Goal: Complete application form

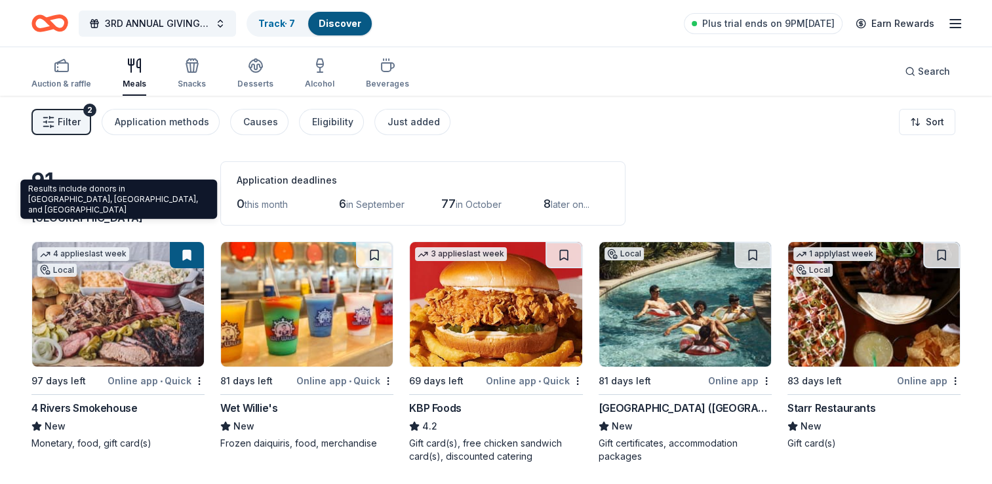
click at [127, 216] on span "[GEOGRAPHIC_DATA], [GEOGRAPHIC_DATA]" at bounding box center [109, 209] width 157 height 29
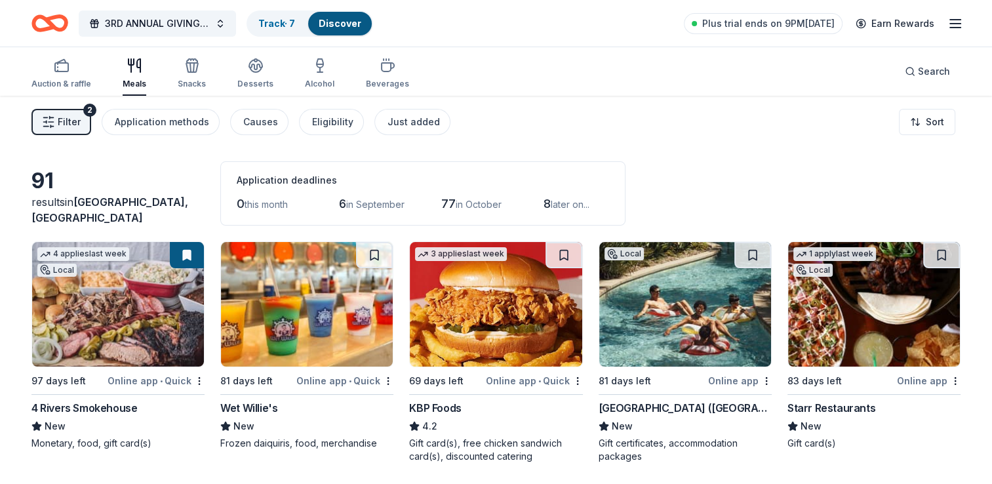
click at [73, 122] on span "Filter" at bounding box center [69, 122] width 23 height 16
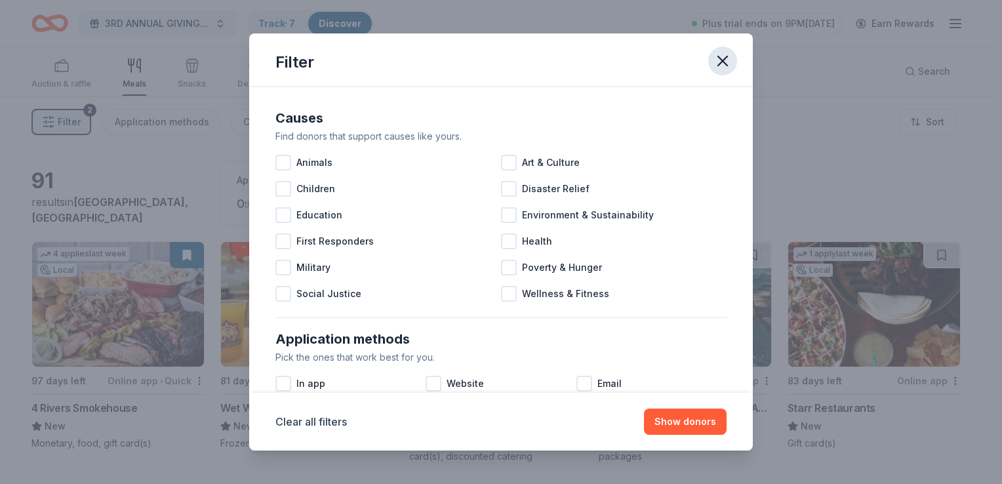
click at [718, 54] on icon "button" at bounding box center [723, 61] width 18 height 18
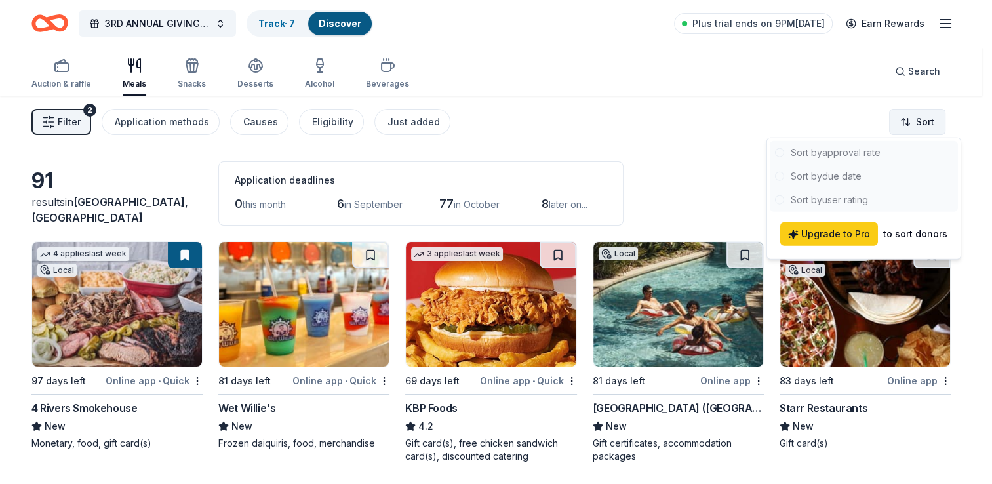
click at [920, 111] on html "3RD ANNUAL GIVING THANKS IN THE COMMUNITY OUTREACH Track · 7 Discover Plus tria…" at bounding box center [496, 242] width 992 height 484
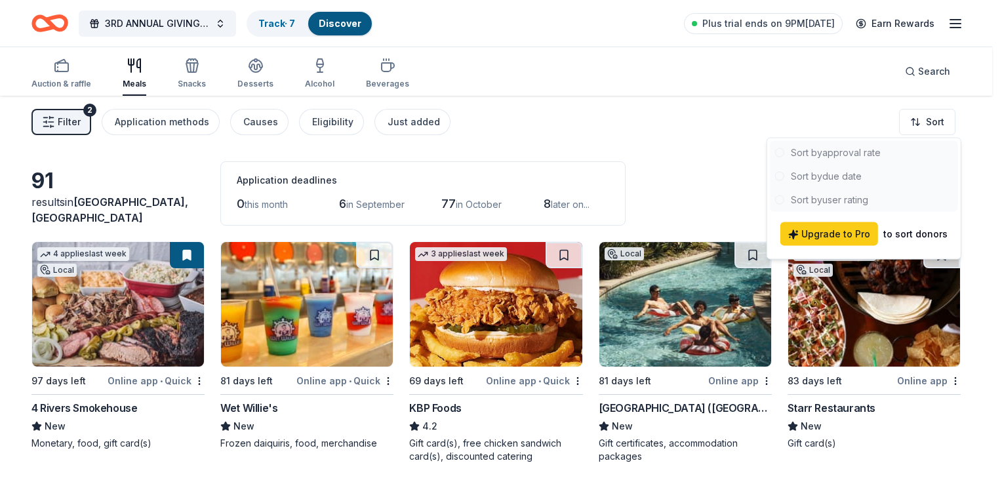
click at [683, 154] on html "3RD ANNUAL GIVING THANKS IN THE COMMUNITY OUTREACH Track · 7 Discover Plus tria…" at bounding box center [501, 242] width 1002 height 484
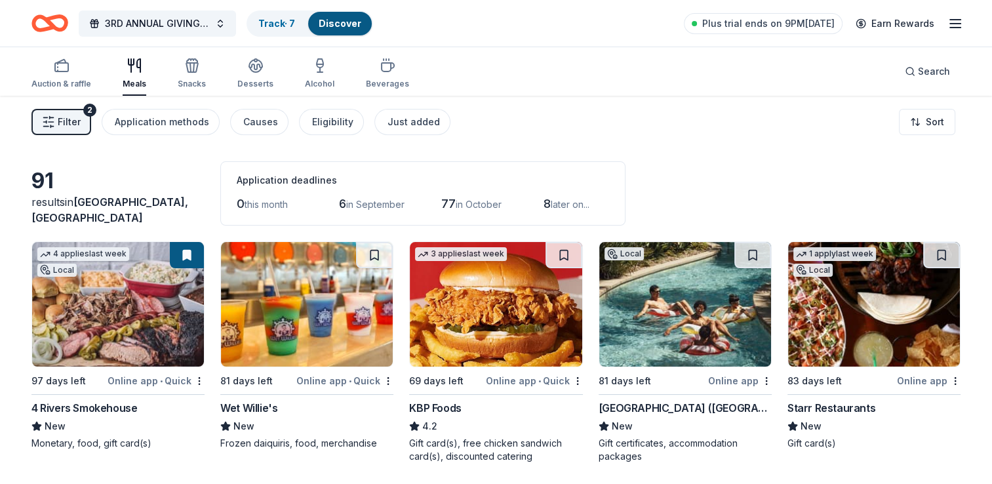
click at [289, 181] on div "Application deadlines" at bounding box center [423, 181] width 373 height 16
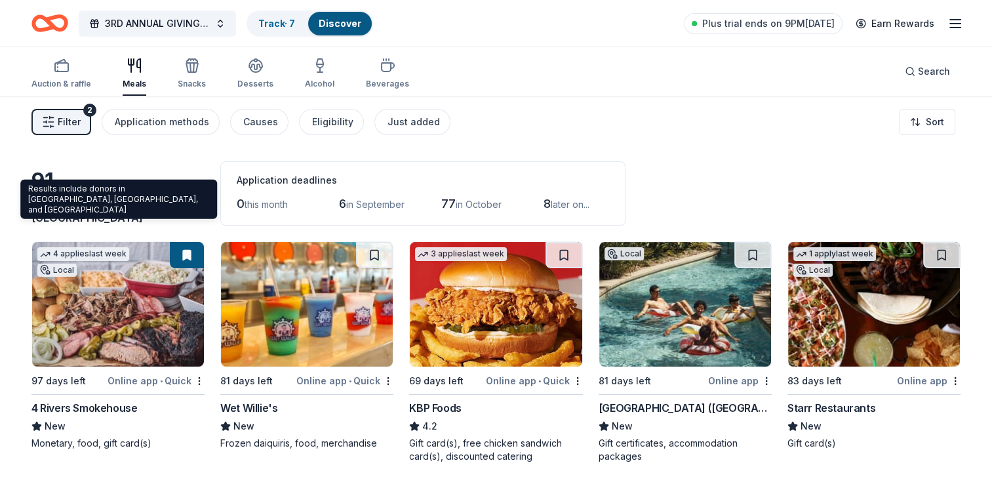
click at [130, 214] on span "Miami Gardens, FL" at bounding box center [109, 209] width 157 height 29
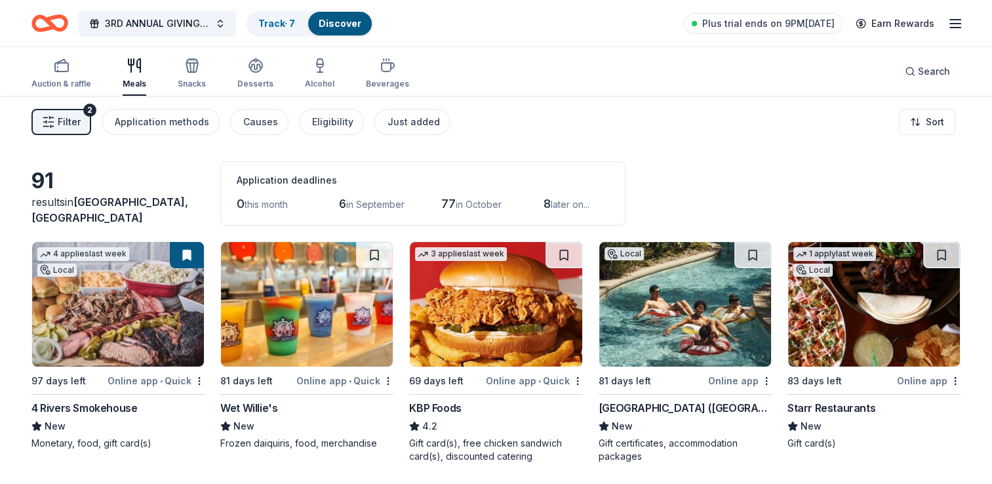
click at [35, 193] on div "91" at bounding box center [117, 181] width 173 height 26
click at [184, 69] on icon "button" at bounding box center [192, 66] width 16 height 16
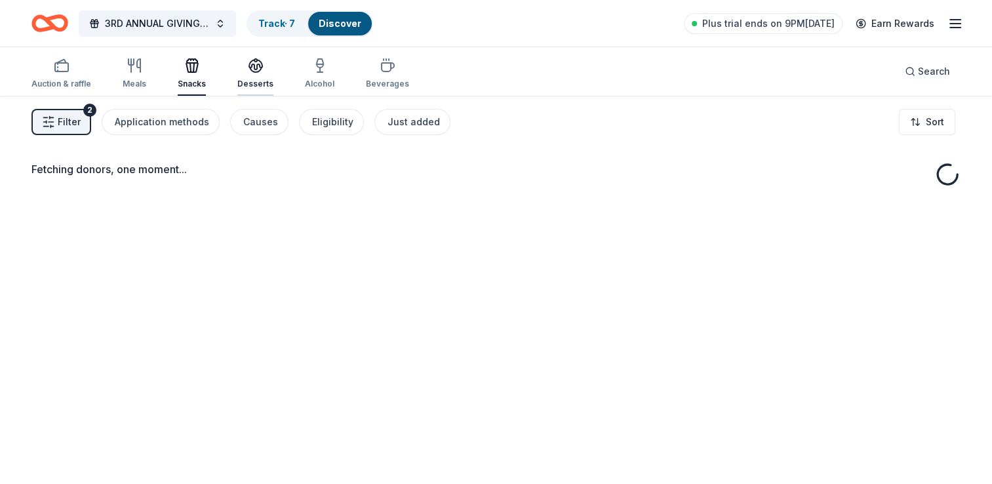
click at [254, 66] on icon "button" at bounding box center [255, 65] width 13 height 10
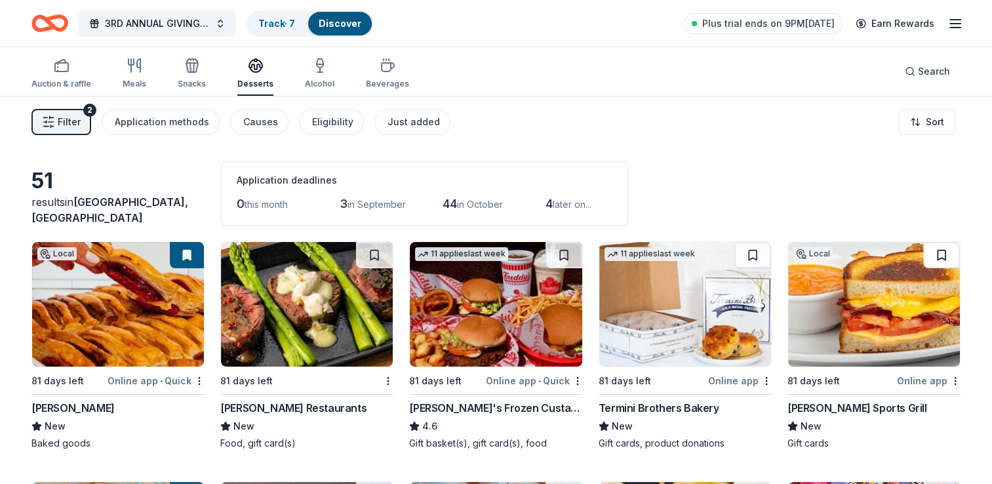
click at [941, 258] on button at bounding box center [942, 255] width 37 height 26
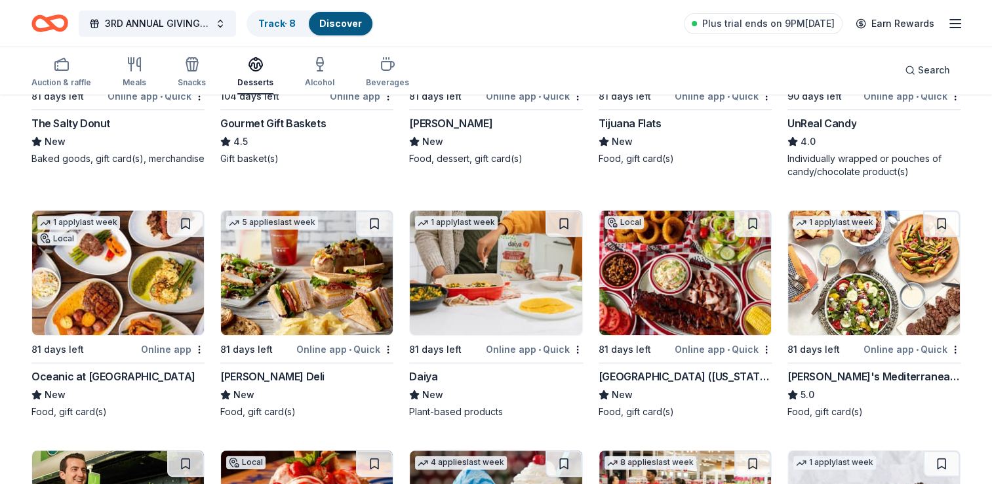
scroll to position [590, 0]
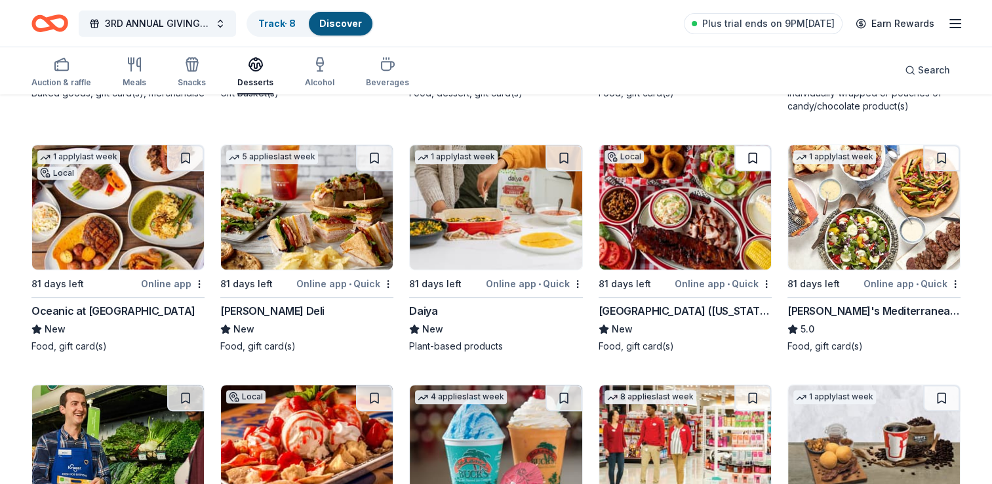
click at [750, 154] on button at bounding box center [753, 158] width 37 height 26
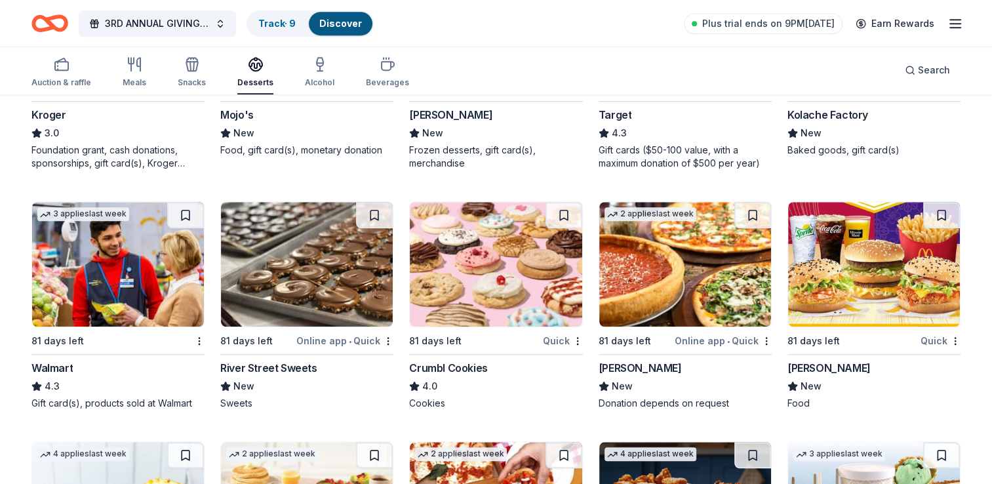
scroll to position [1049, 0]
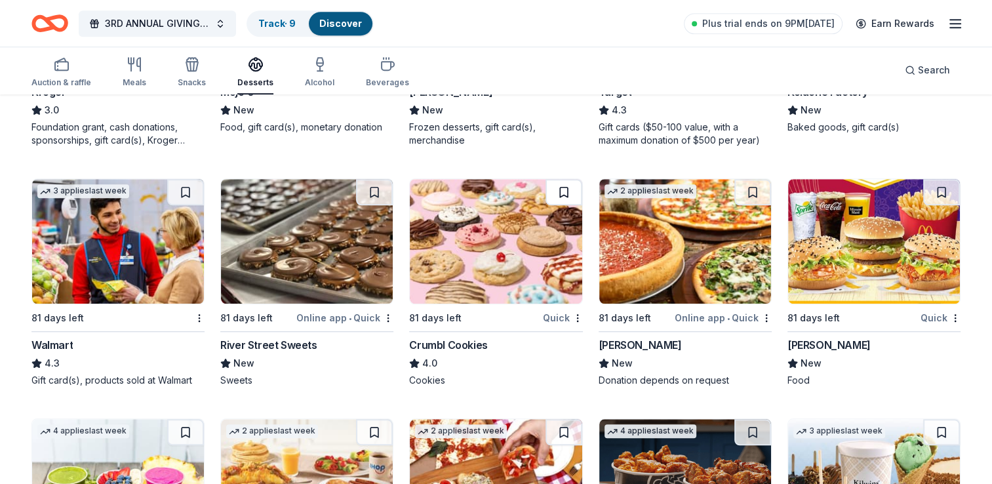
click at [559, 197] on button at bounding box center [564, 192] width 37 height 26
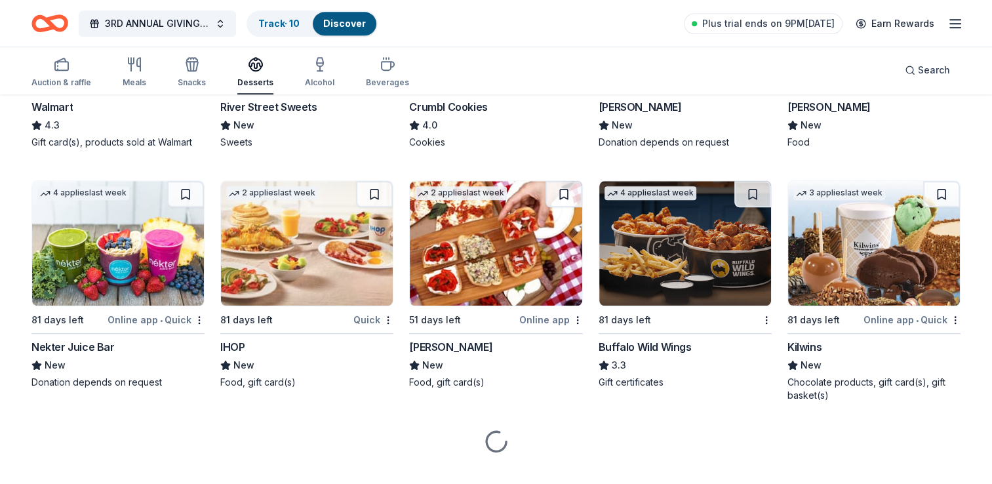
scroll to position [1309, 0]
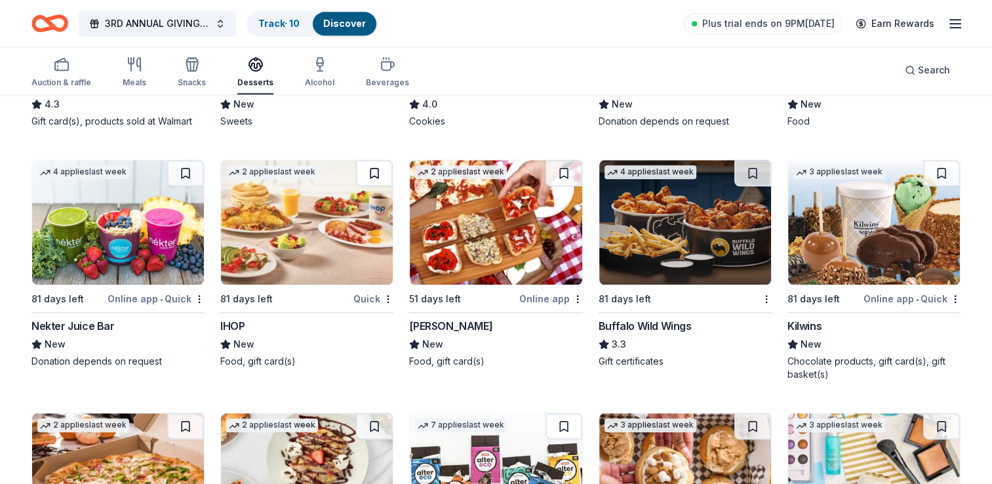
click at [377, 174] on button at bounding box center [374, 173] width 37 height 26
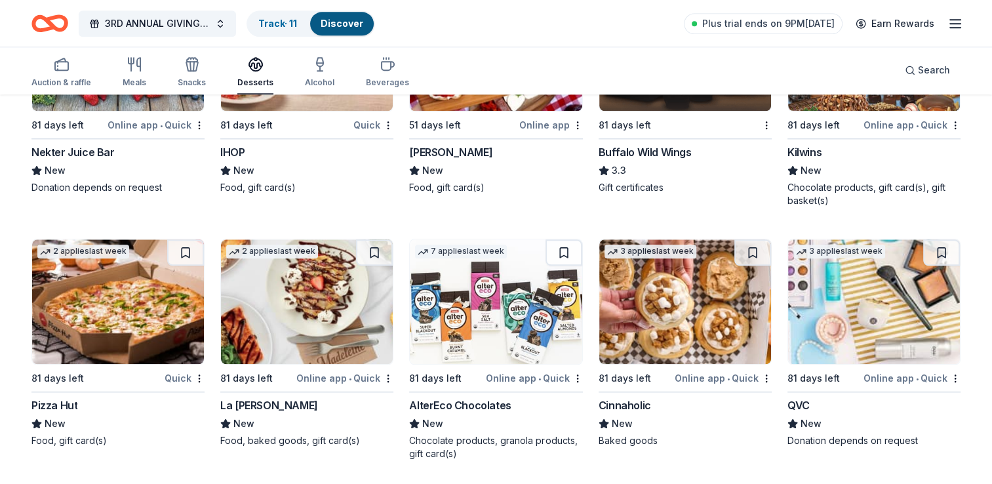
scroll to position [1505, 0]
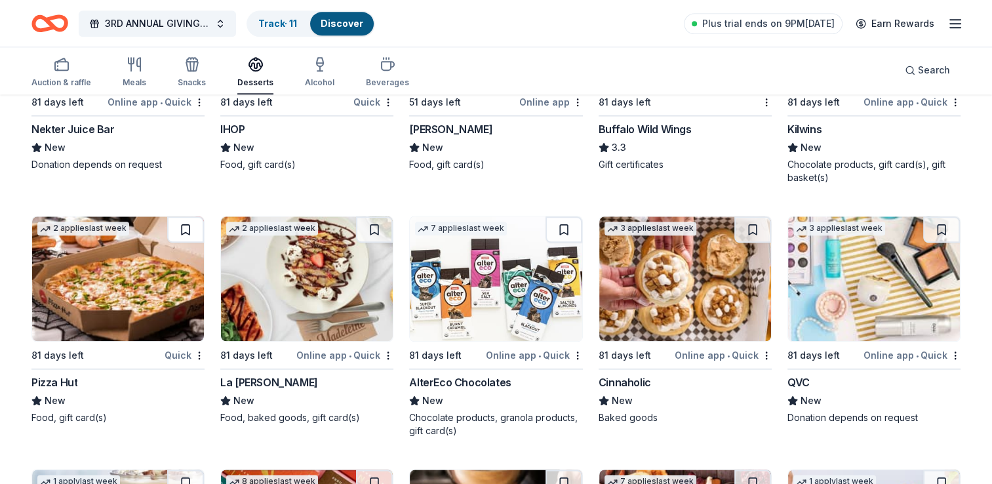
click at [187, 229] on button at bounding box center [185, 229] width 37 height 26
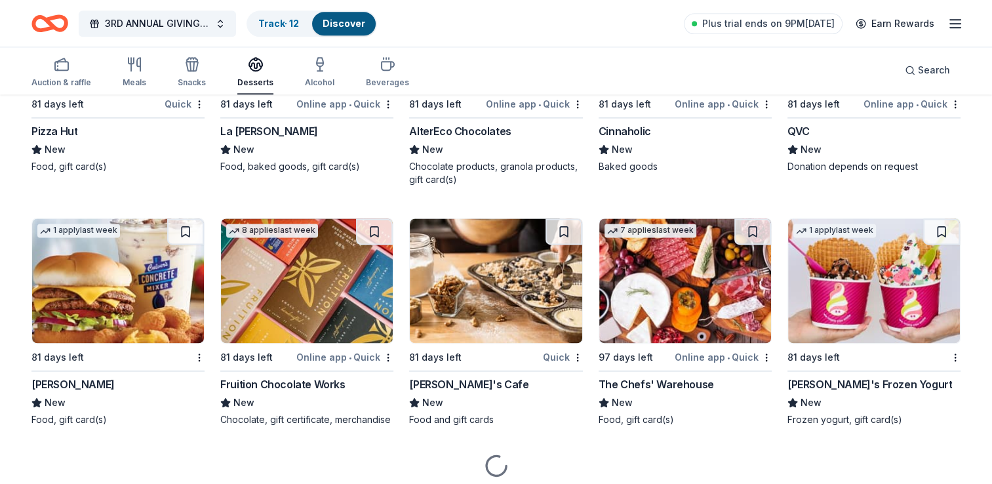
scroll to position [1768, 0]
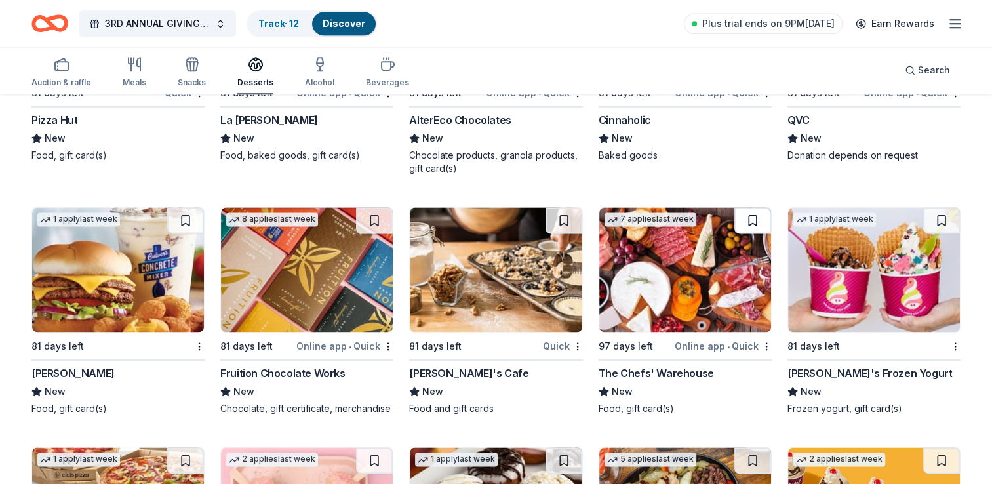
click at [746, 214] on button at bounding box center [753, 220] width 37 height 26
click at [184, 220] on button at bounding box center [185, 220] width 37 height 26
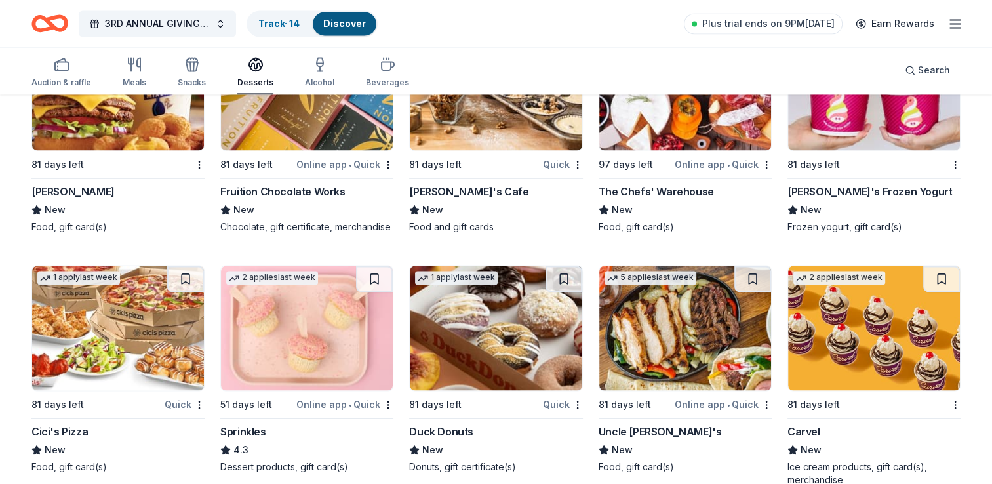
scroll to position [1964, 0]
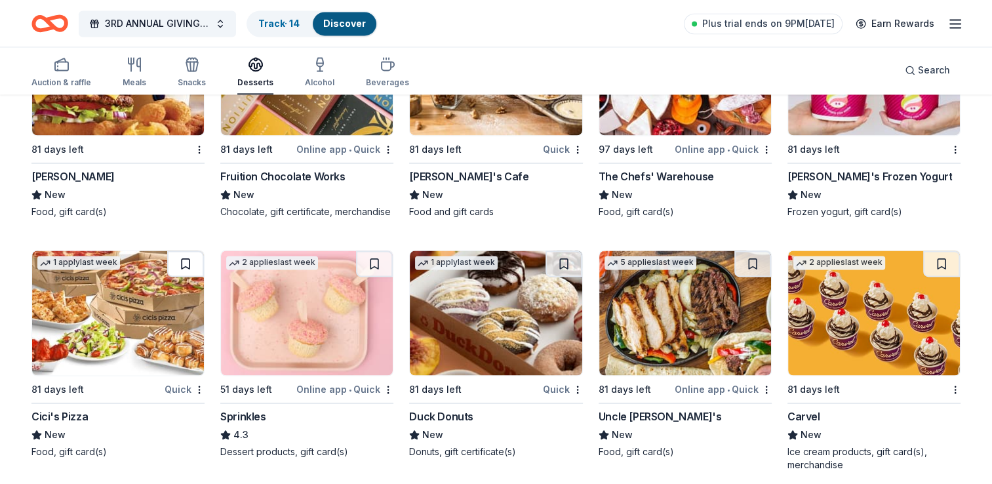
click at [184, 258] on button at bounding box center [185, 264] width 37 height 26
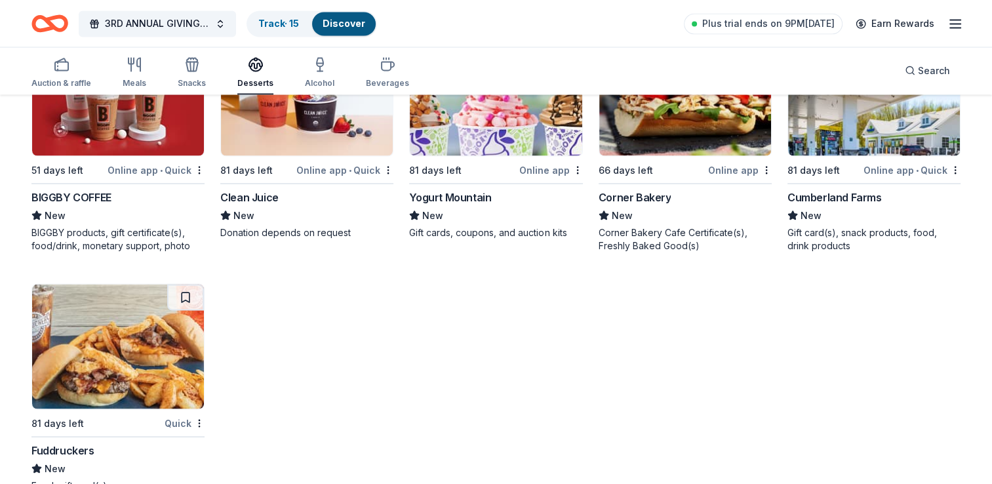
scroll to position [2439, 0]
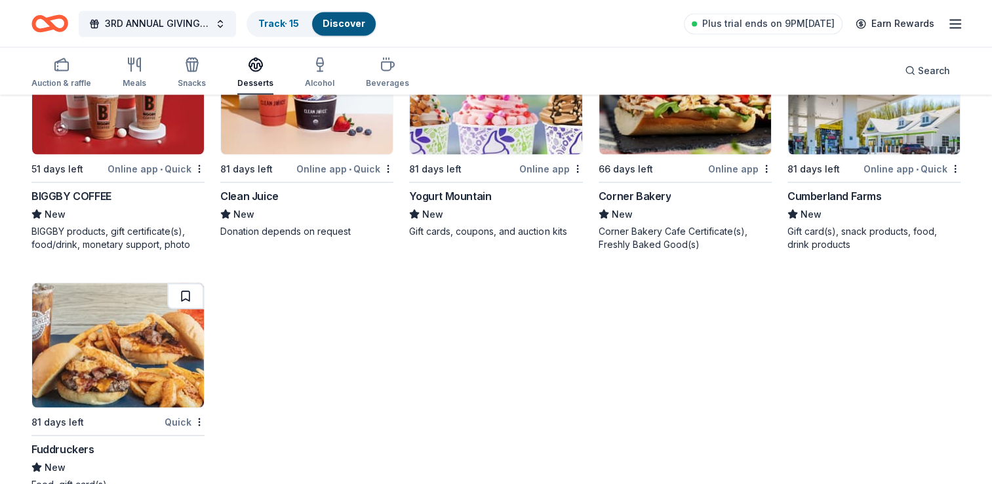
click at [184, 289] on button at bounding box center [185, 296] width 37 height 26
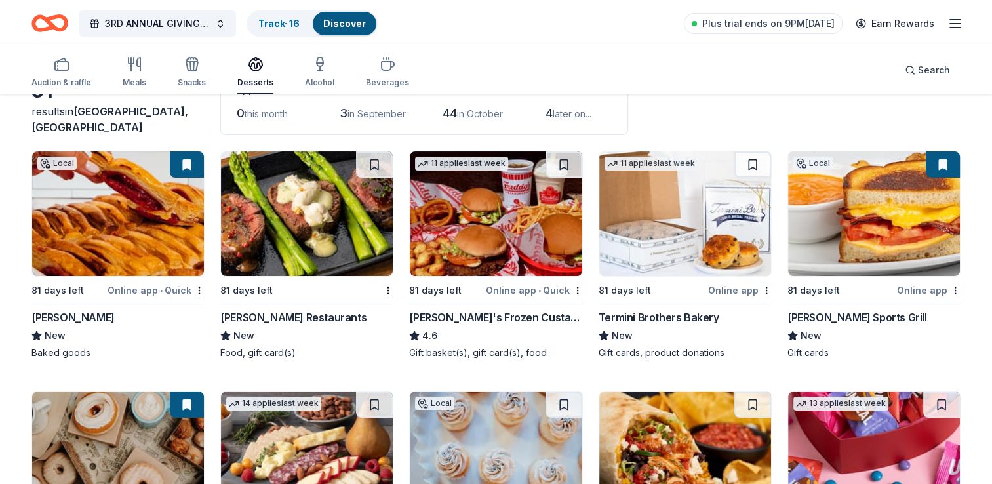
scroll to position [0, 0]
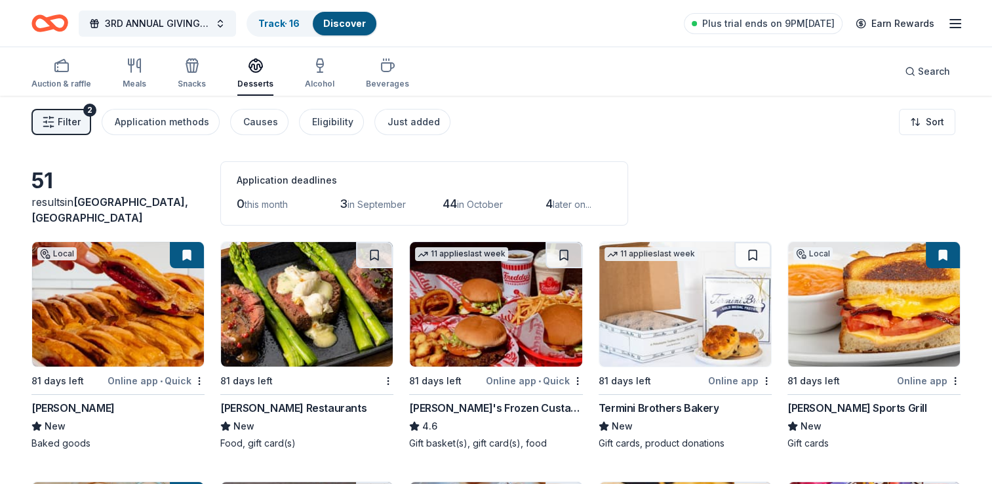
click at [74, 408] on div "Vicky Bakery" at bounding box center [72, 408] width 83 height 16
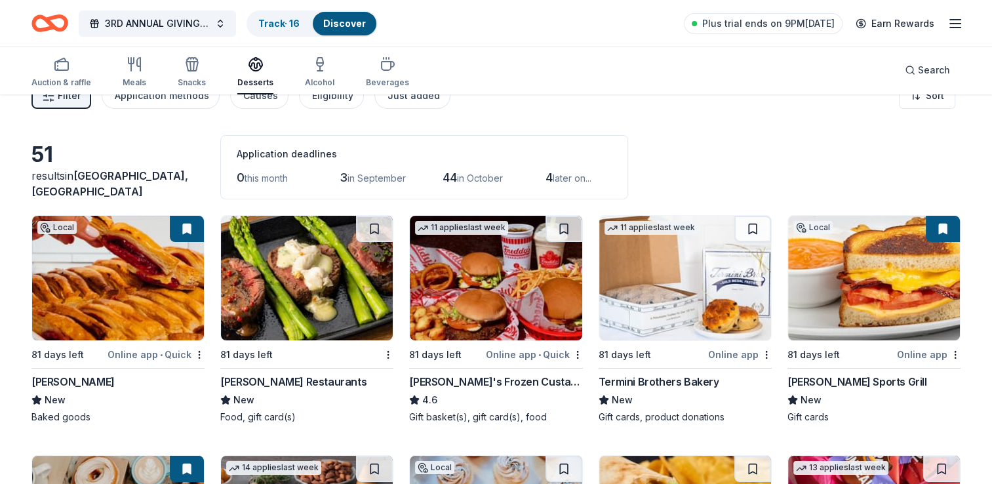
scroll to position [66, 0]
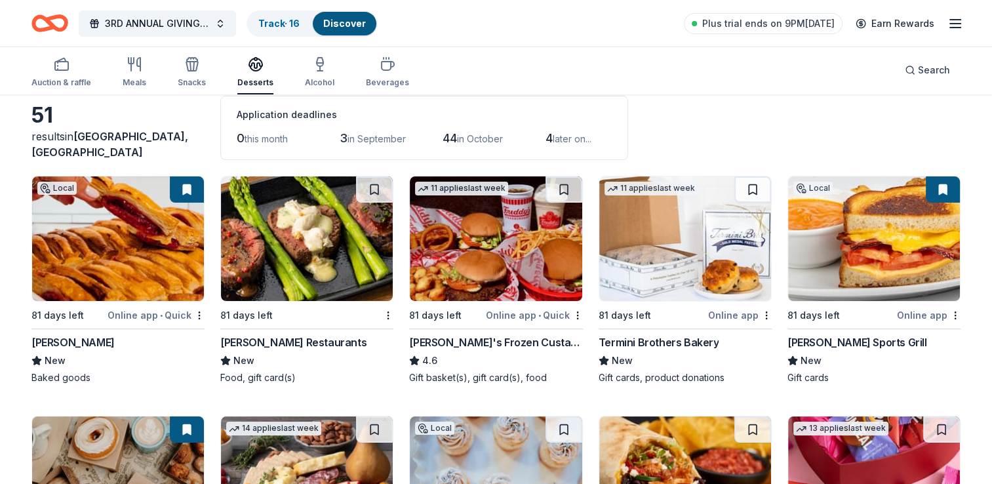
click at [524, 314] on div "Online app • Quick" at bounding box center [534, 315] width 97 height 16
click at [913, 314] on div "Online app" at bounding box center [929, 315] width 64 height 16
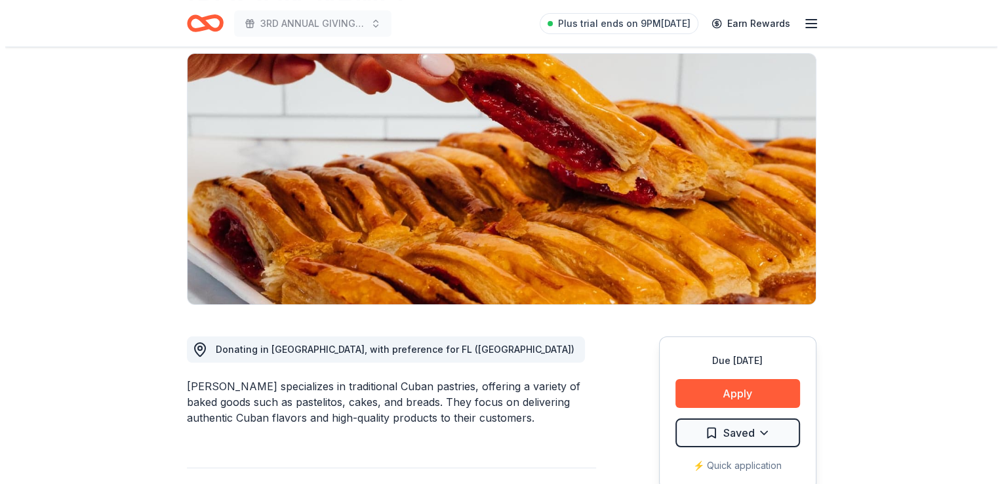
scroll to position [197, 0]
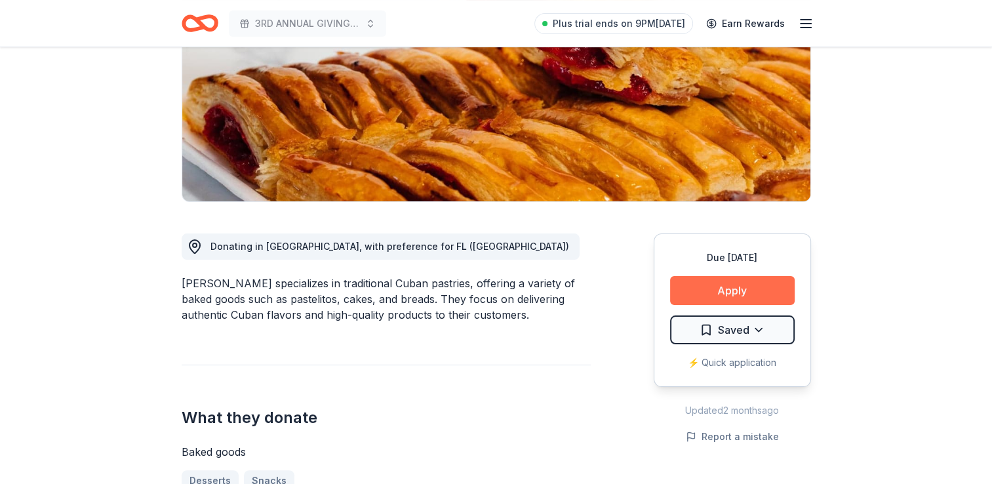
click at [748, 283] on button "Apply" at bounding box center [732, 290] width 125 height 29
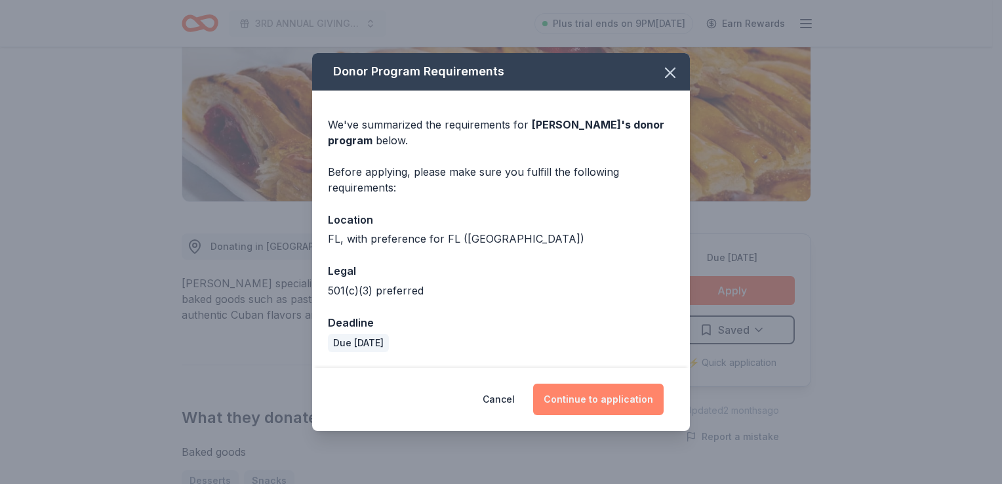
click at [607, 399] on button "Continue to application" at bounding box center [598, 399] width 131 height 31
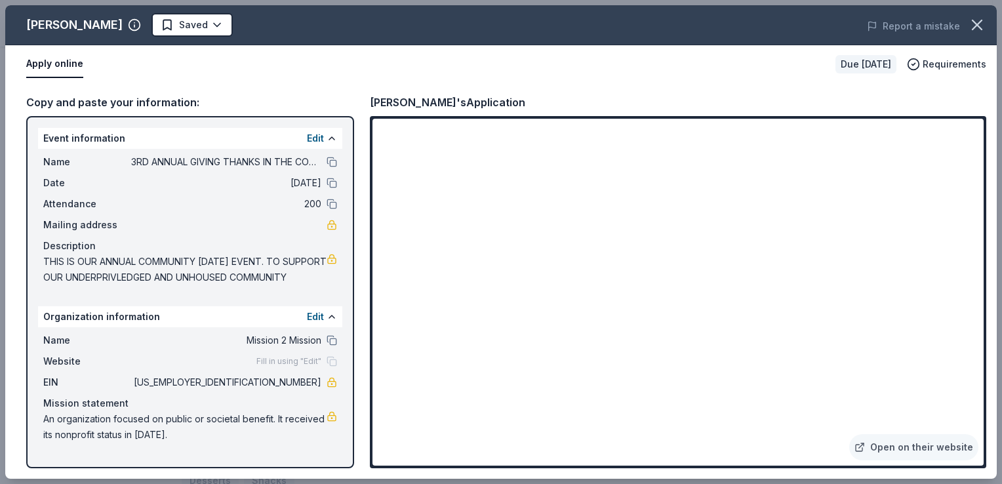
drag, startPoint x: 103, startPoint y: 293, endPoint x: 70, endPoint y: 266, distance: 42.8
click at [68, 266] on span "THIS IS OUR ANNUAL COMMUNITY [DATE] EVENT. TO SUPPORT OUR UNDERPRIVLEDGED AND U…" at bounding box center [184, 269] width 283 height 31
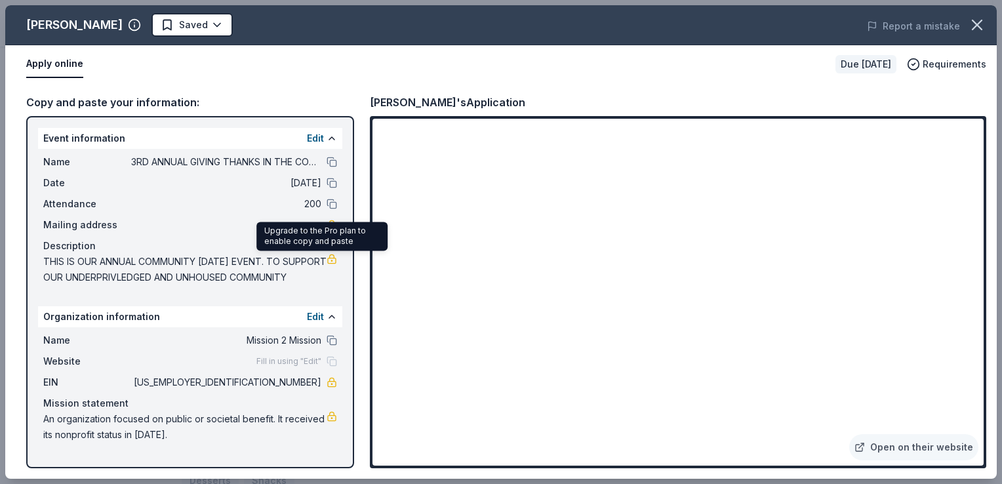
click at [327, 261] on link at bounding box center [332, 259] width 10 height 10
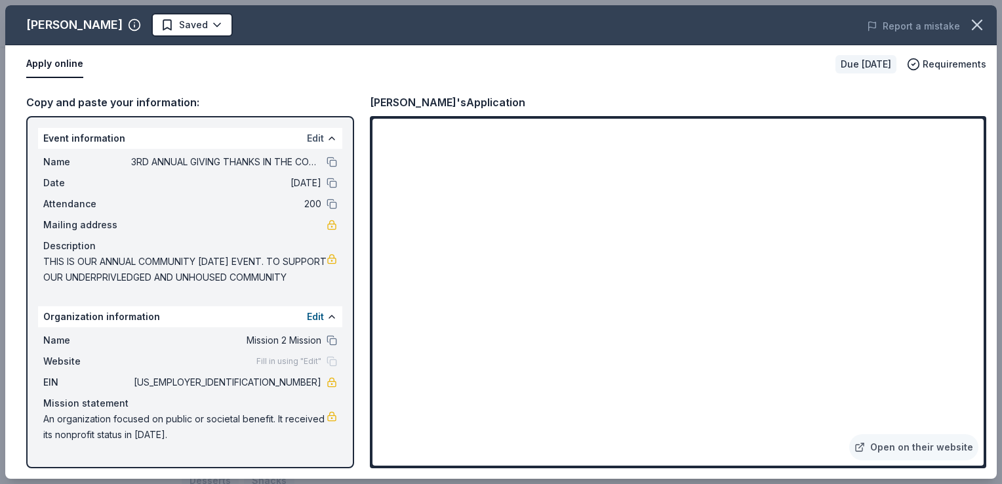
click at [307, 139] on button "Edit" at bounding box center [315, 139] width 17 height 16
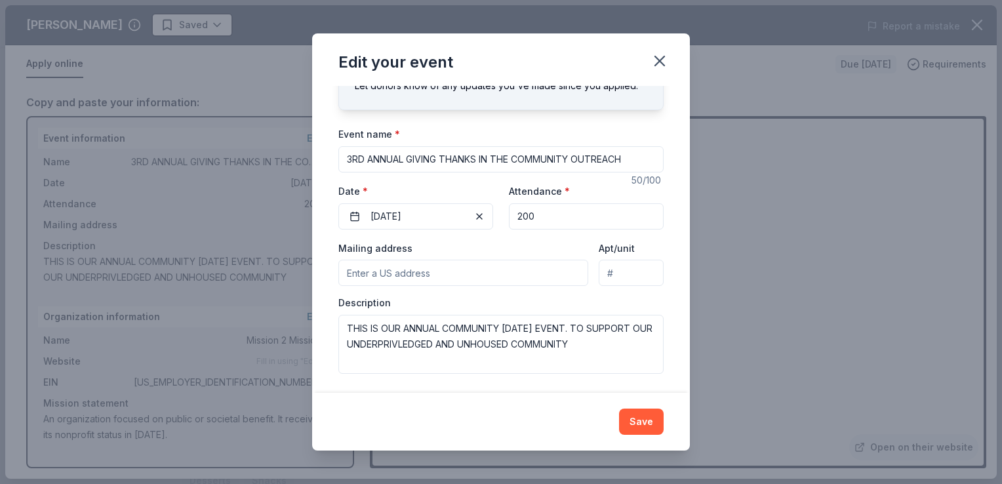
scroll to position [66, 0]
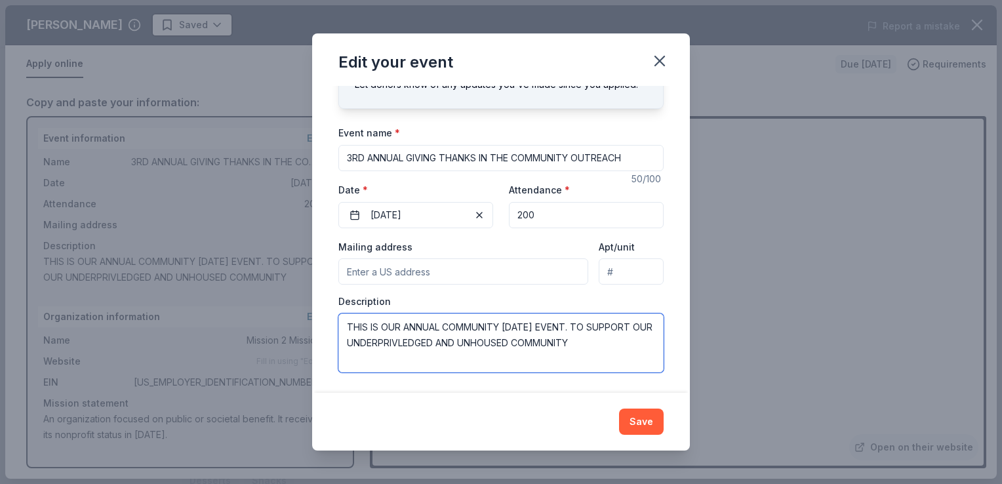
drag, startPoint x: 619, startPoint y: 344, endPoint x: 326, endPoint y: 313, distance: 294.9
click at [326, 313] on div "Changes made here will update the Event too. Update donors you've applied to Le…" at bounding box center [501, 239] width 378 height 306
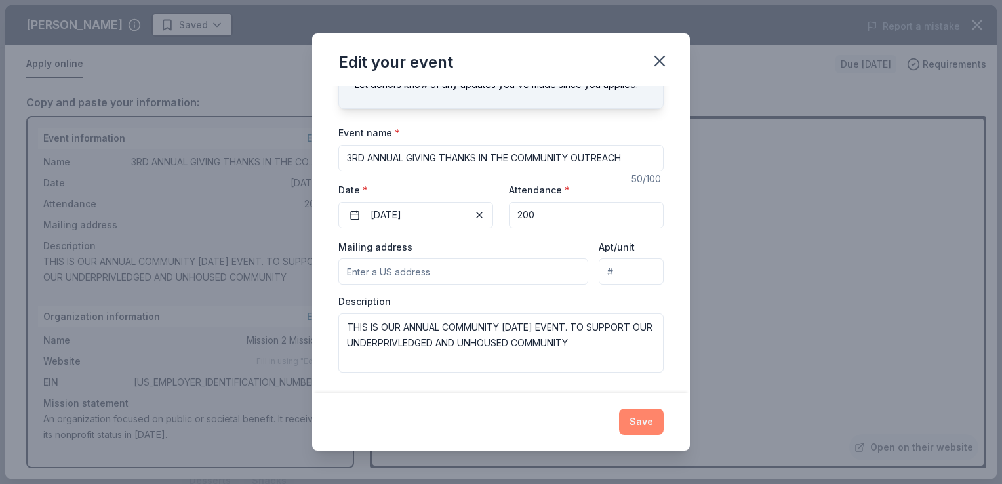
click at [653, 418] on button "Save" at bounding box center [641, 422] width 45 height 26
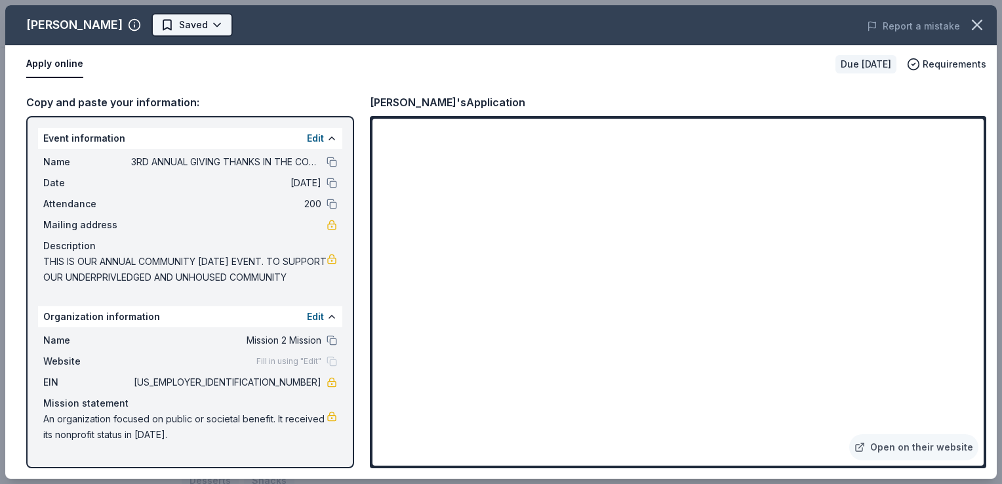
click at [192, 26] on html "3RD ANNUAL GIVING THANKS IN THE COMMUNITY OUTREACH Plus trial ends on 9PM, 8/17…" at bounding box center [501, 45] width 1002 height 484
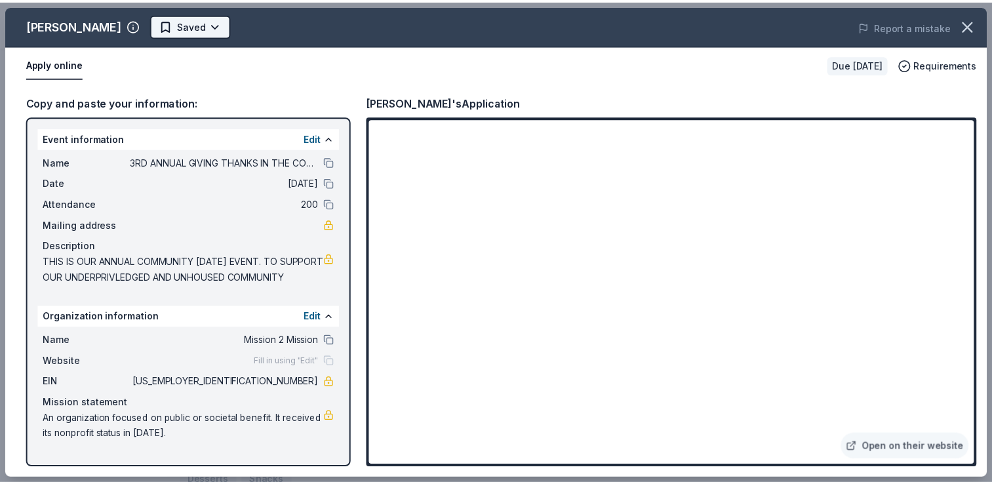
scroll to position [0, 0]
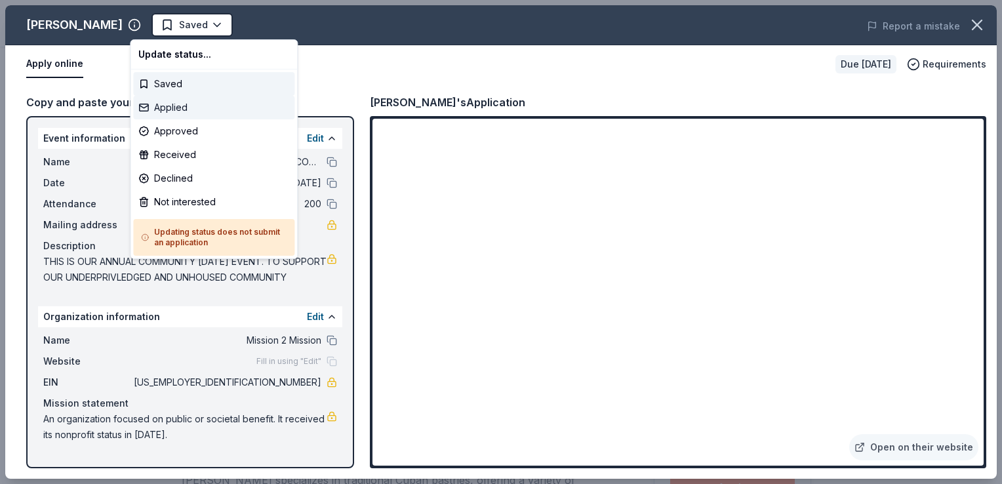
click at [199, 108] on div "Applied" at bounding box center [213, 108] width 161 height 24
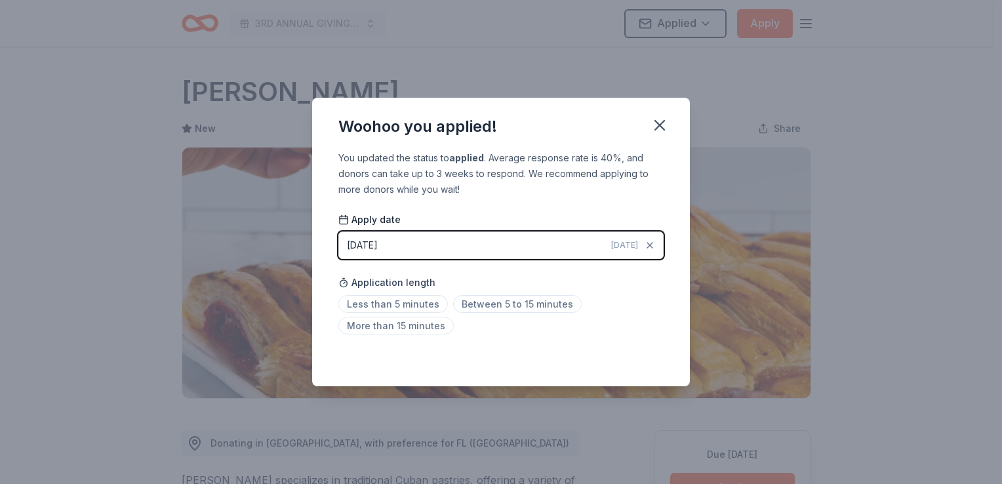
drag, startPoint x: 666, startPoint y: 130, endPoint x: 582, endPoint y: 102, distance: 88.4
click at [666, 130] on icon "button" at bounding box center [660, 125] width 18 height 18
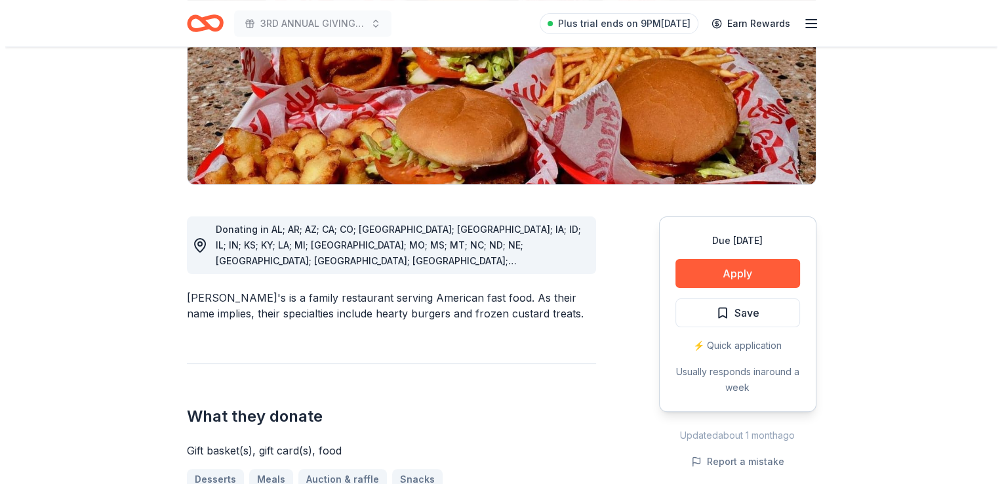
scroll to position [262, 0]
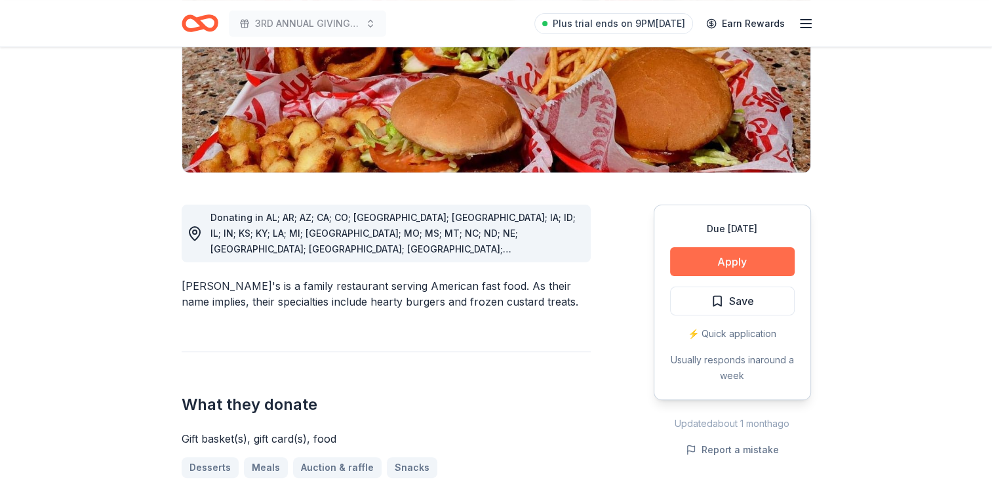
click at [716, 247] on button "Apply" at bounding box center [732, 261] width 125 height 29
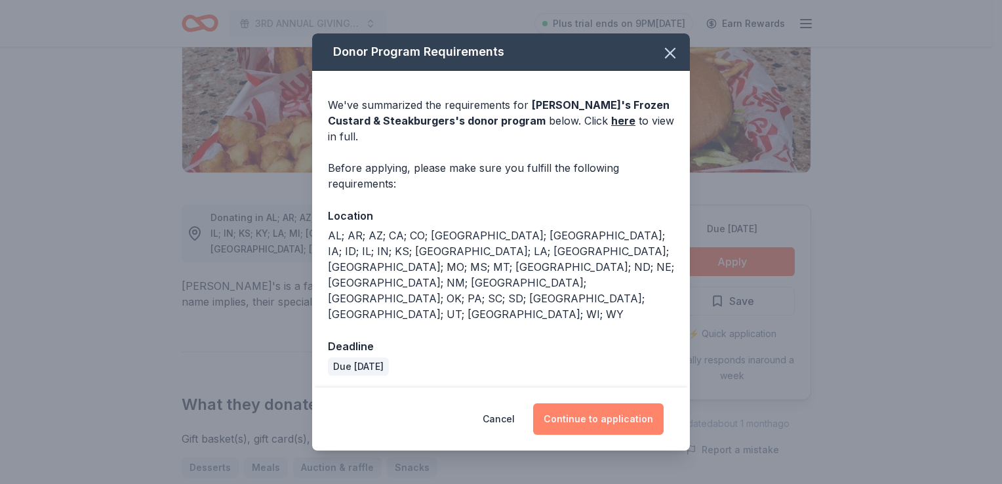
click at [600, 403] on button "Continue to application" at bounding box center [598, 418] width 131 height 31
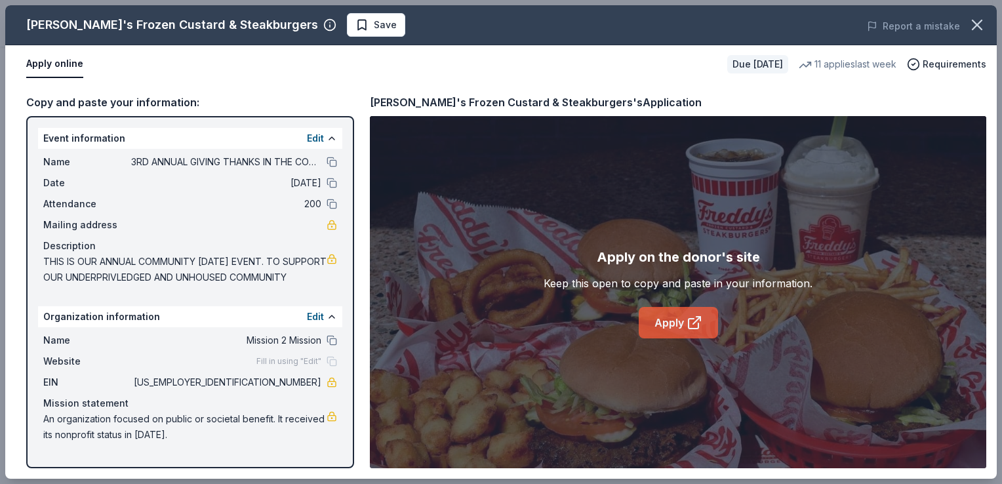
click at [687, 322] on icon at bounding box center [695, 323] width 16 height 16
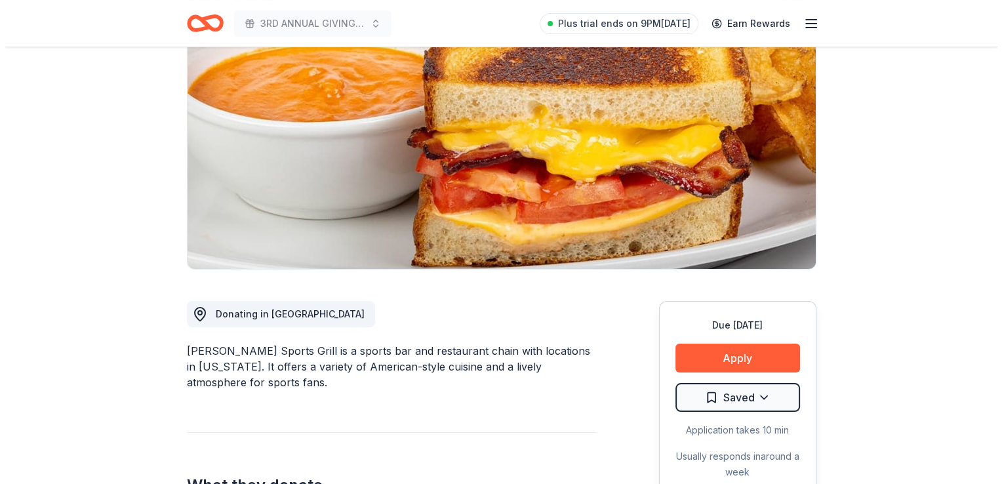
scroll to position [131, 0]
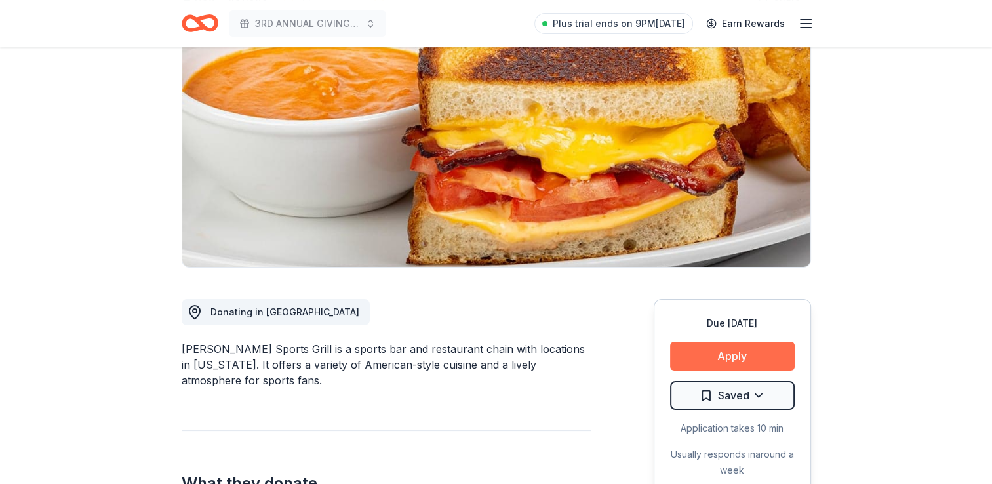
click at [760, 365] on button "Apply" at bounding box center [732, 356] width 125 height 29
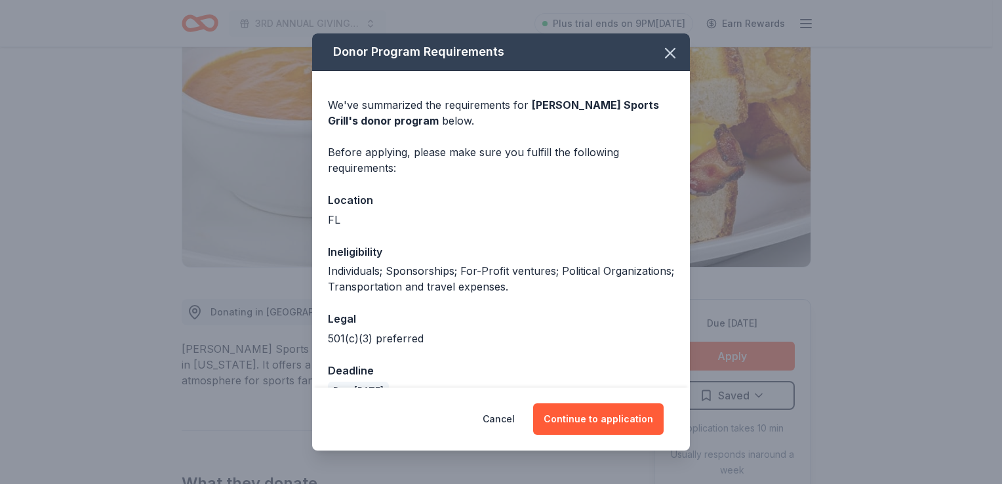
scroll to position [28, 0]
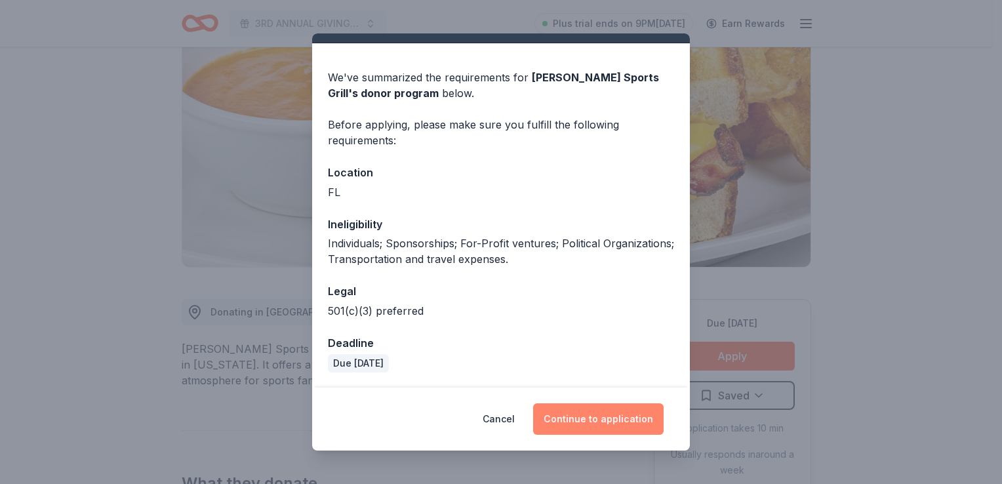
click at [600, 414] on button "Continue to application" at bounding box center [598, 418] width 131 height 31
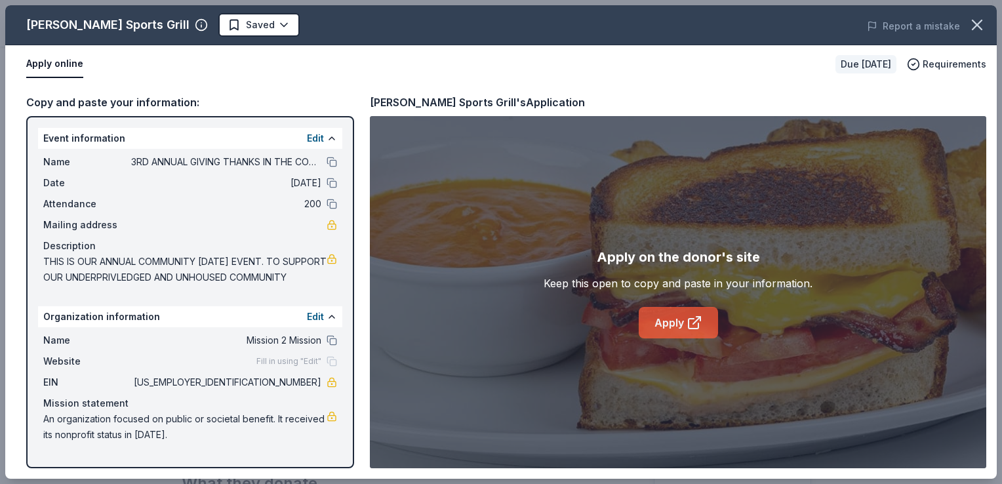
click at [665, 327] on link "Apply" at bounding box center [678, 322] width 79 height 31
click at [307, 137] on button "Edit" at bounding box center [315, 139] width 17 height 16
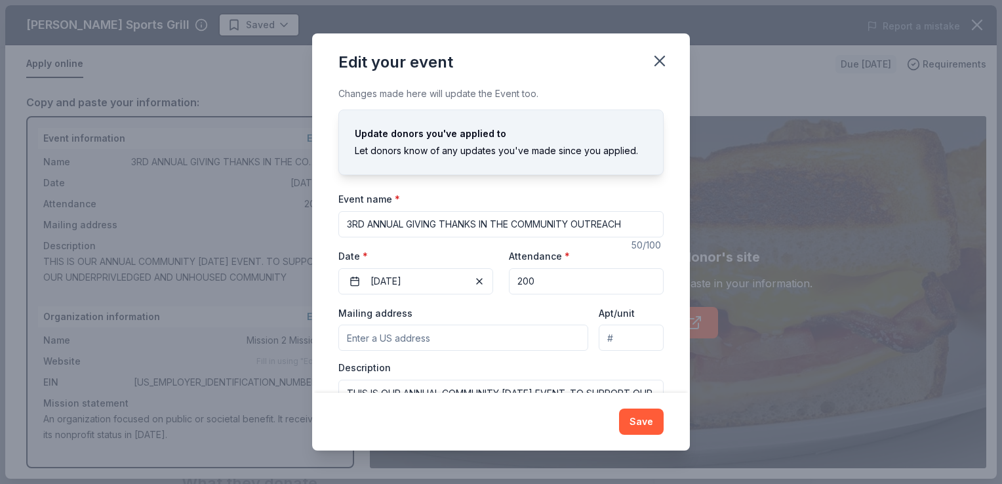
drag, startPoint x: 527, startPoint y: 224, endPoint x: 268, endPoint y: 230, distance: 259.8
click at [268, 230] on div "Edit your event Changes made here will update the Event too. Update donors you'…" at bounding box center [501, 242] width 1002 height 484
click at [638, 416] on button "Save" at bounding box center [641, 422] width 45 height 26
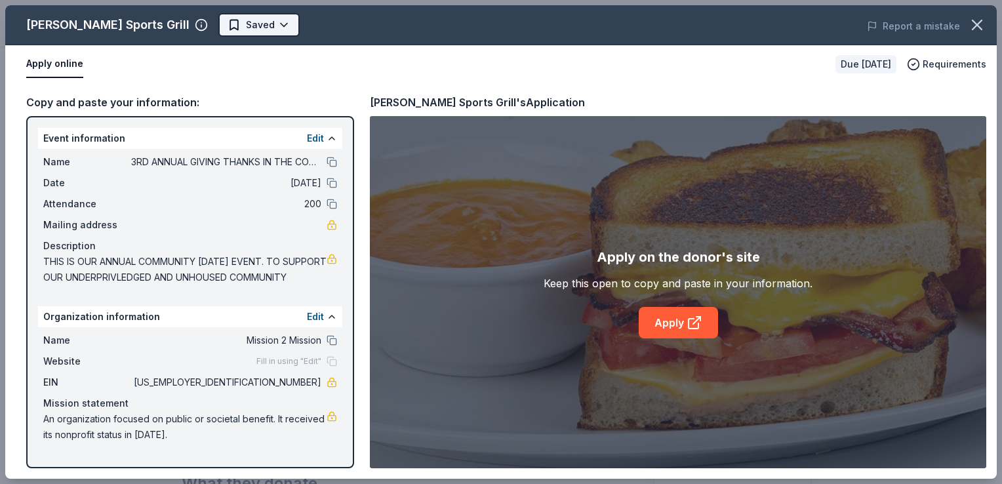
click at [218, 27] on html "3RD ANNUAL GIVING THANKS IN THE COMMUNITY OUTREACH Plus trial ends on 9PM, 8/17…" at bounding box center [501, 111] width 1002 height 484
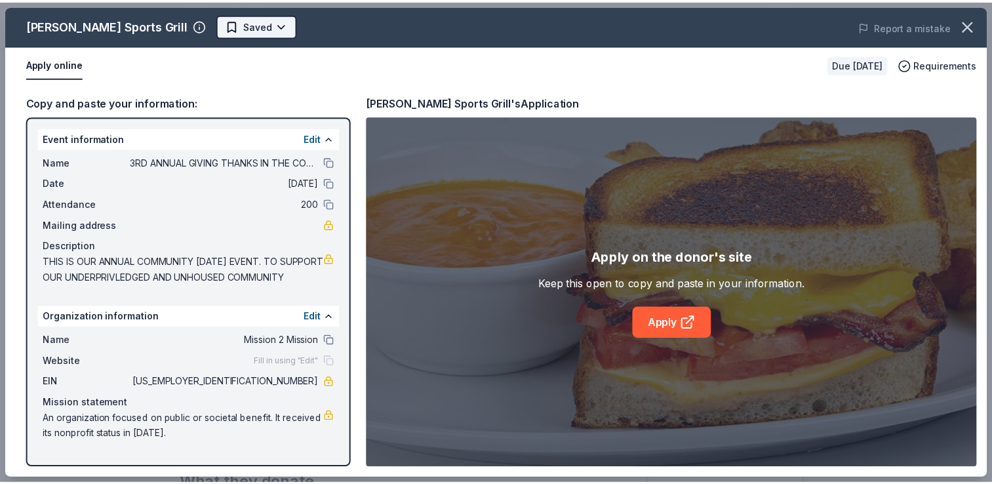
scroll to position [0, 0]
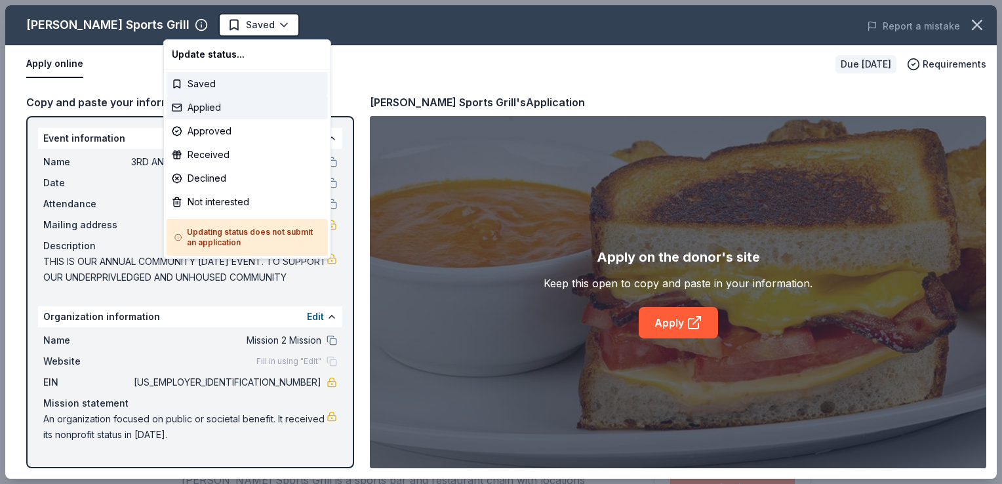
click at [231, 108] on div "Applied" at bounding box center [247, 108] width 161 height 24
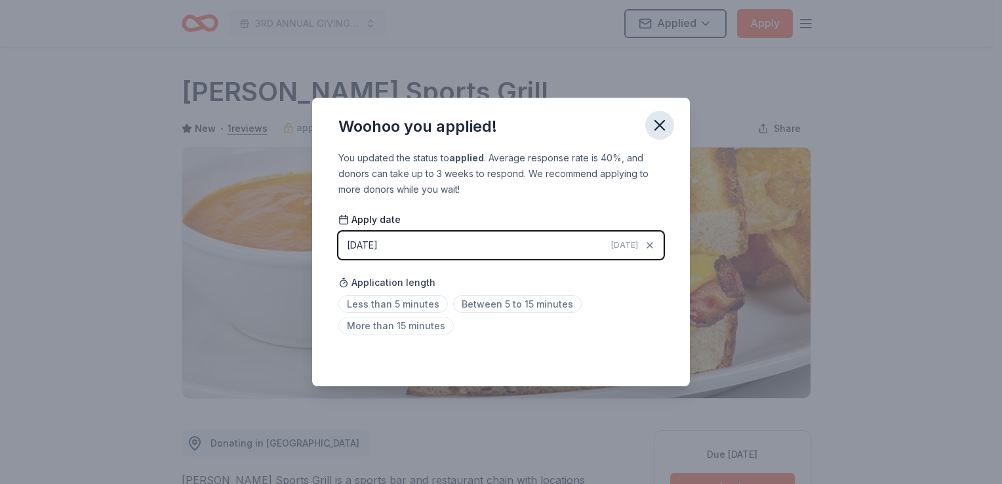
click at [659, 127] on icon "button" at bounding box center [660, 125] width 18 height 18
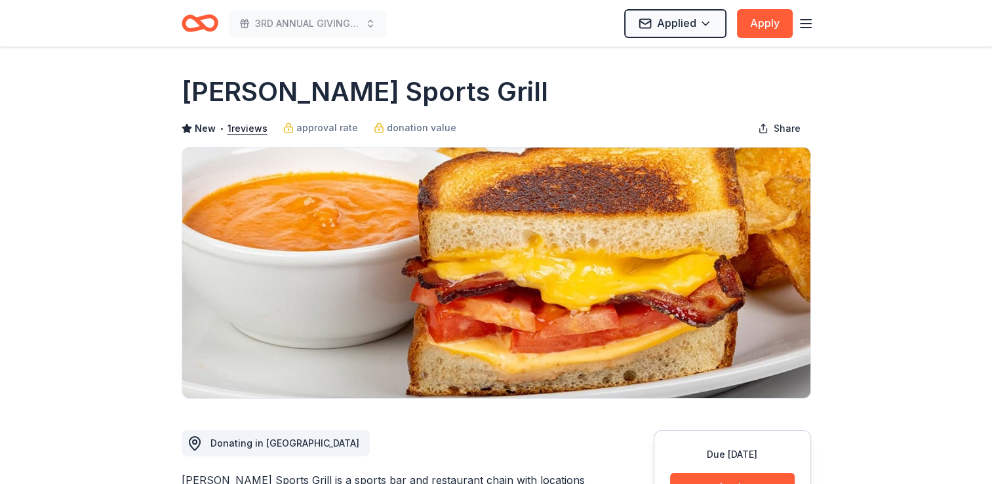
click at [208, 22] on icon "Home" at bounding box center [200, 23] width 37 height 31
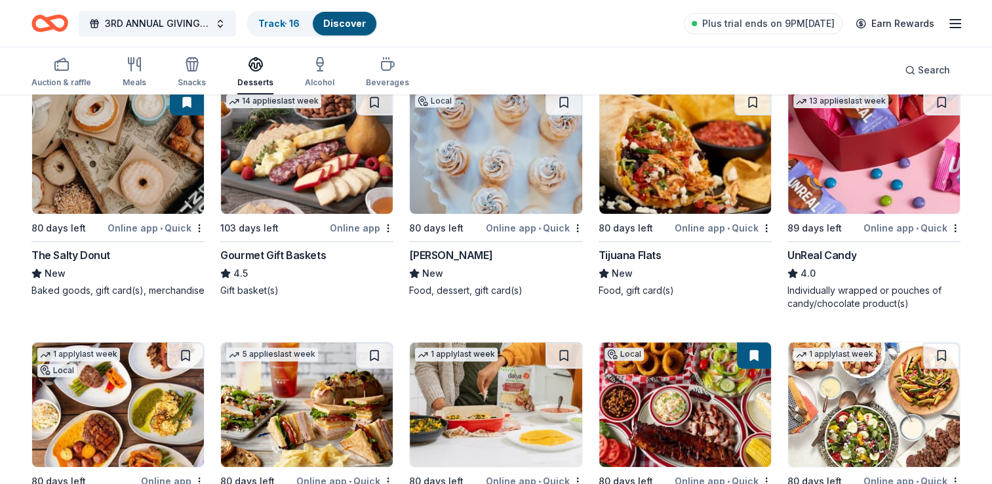
scroll to position [394, 0]
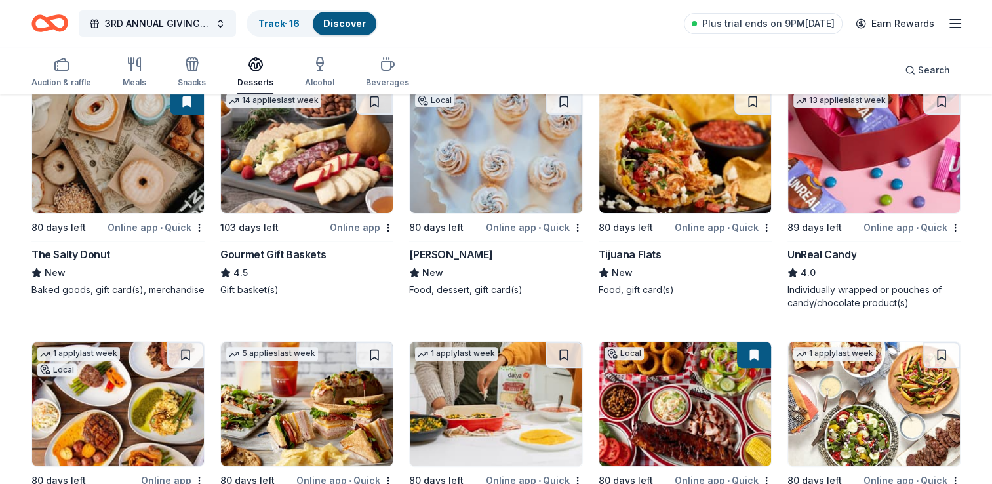
click at [163, 228] on span "•" at bounding box center [161, 227] width 3 height 10
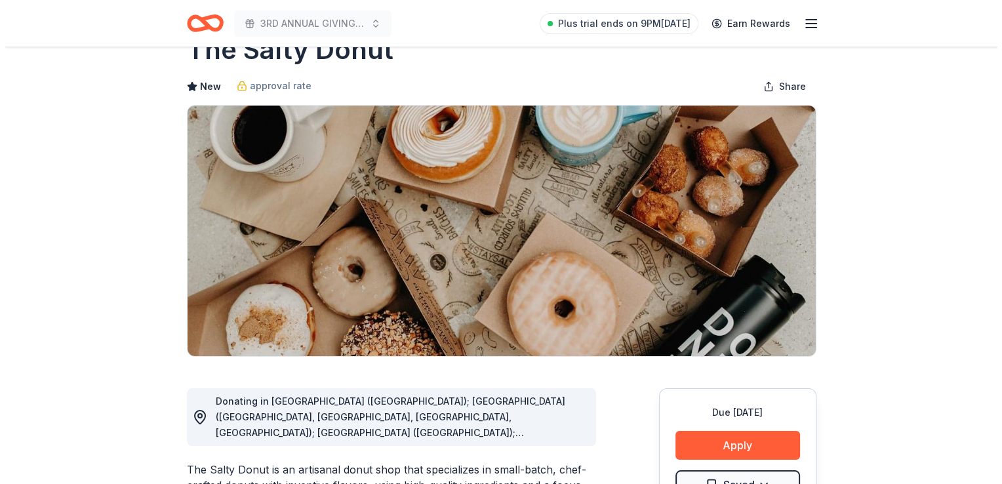
scroll to position [66, 0]
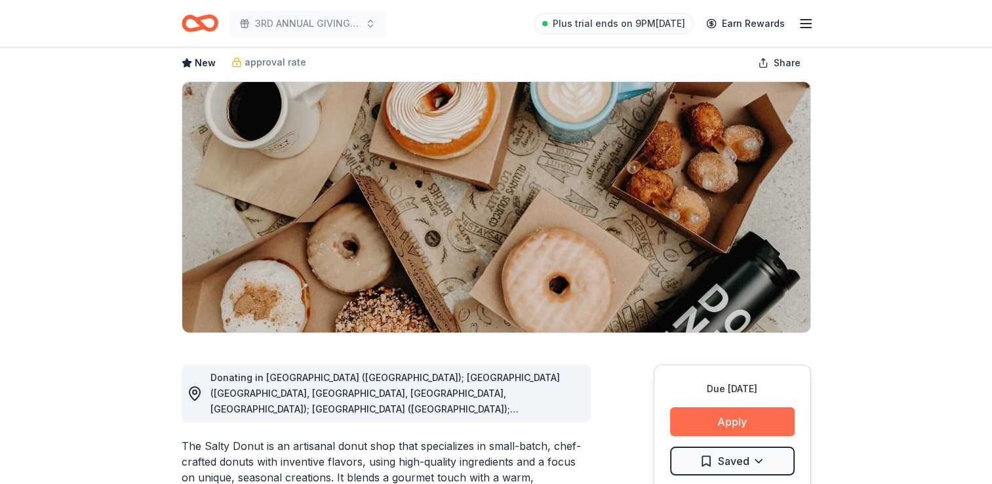
click at [727, 423] on button "Apply" at bounding box center [732, 421] width 125 height 29
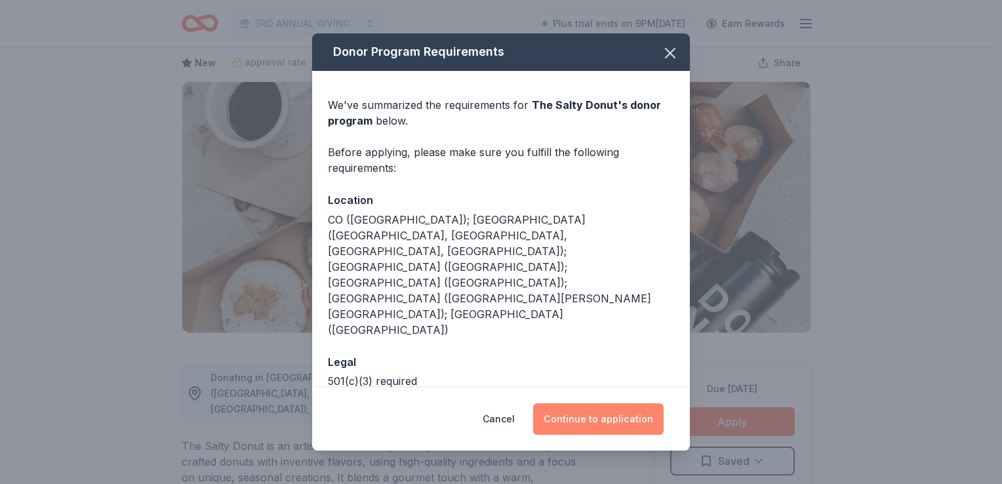
click at [591, 412] on button "Continue to application" at bounding box center [598, 418] width 131 height 31
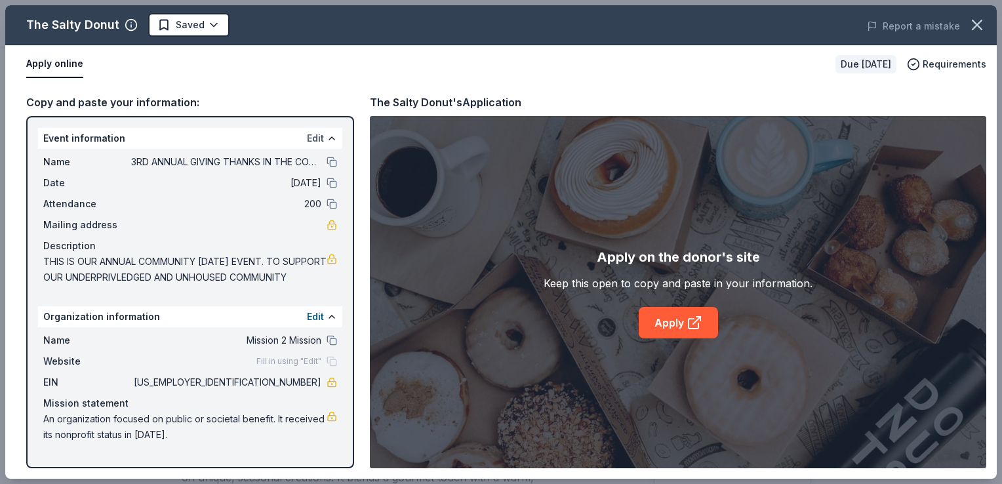
click at [307, 136] on button "Edit" at bounding box center [315, 139] width 17 height 16
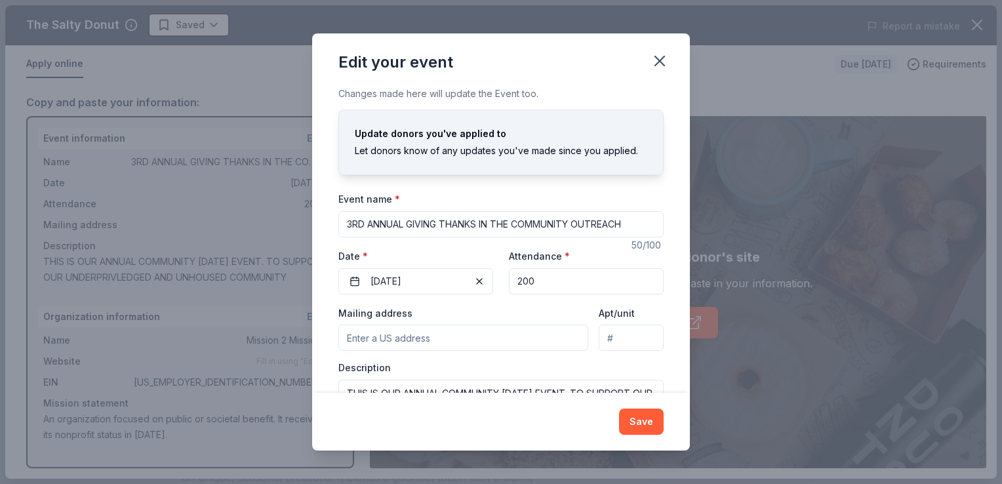
drag, startPoint x: 347, startPoint y: 223, endPoint x: 364, endPoint y: 226, distance: 17.4
click at [364, 226] on input "3RD ANNUAL GIVING THANKS IN THE COMMUNITY OUTREACH" at bounding box center [500, 224] width 325 height 26
drag, startPoint x: 346, startPoint y: 222, endPoint x: 676, endPoint y: 232, distance: 329.4
click at [676, 232] on div "Changes made here will update the Event too. Update donors you've applied to Le…" at bounding box center [501, 239] width 378 height 306
type input "4TH ANNUAL GIVING THANKS IN THE COMMUNITY OUTREACH"
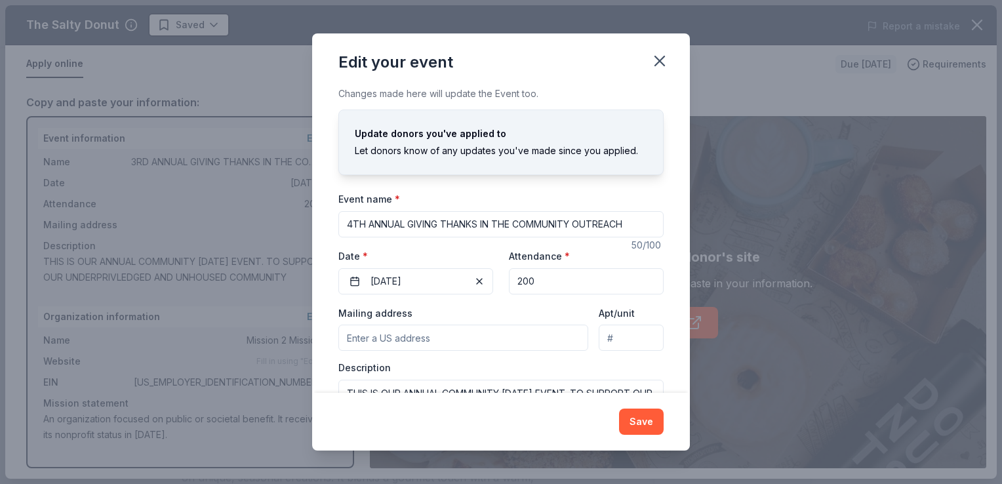
click at [674, 232] on div "Changes made here will update the Event too. Update donors you've applied to Le…" at bounding box center [501, 239] width 378 height 306
